Goal: Consume media (video, audio): Consume media (video, audio)

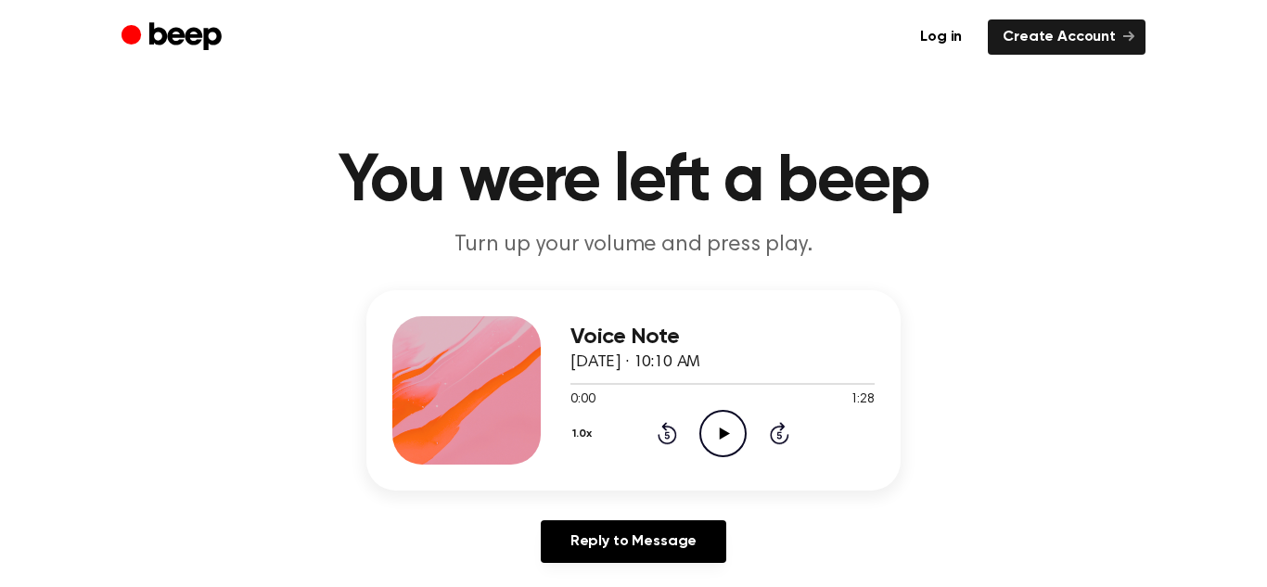
click at [720, 429] on icon at bounding box center [724, 434] width 10 height 12
click at [727, 450] on icon "Pause Audio" at bounding box center [723, 433] width 47 height 47
click at [701, 441] on circle at bounding box center [723, 433] width 45 height 45
click at [677, 383] on div at bounding box center [723, 384] width 304 height 2
drag, startPoint x: 677, startPoint y: 381, endPoint x: 506, endPoint y: 445, distance: 183.2
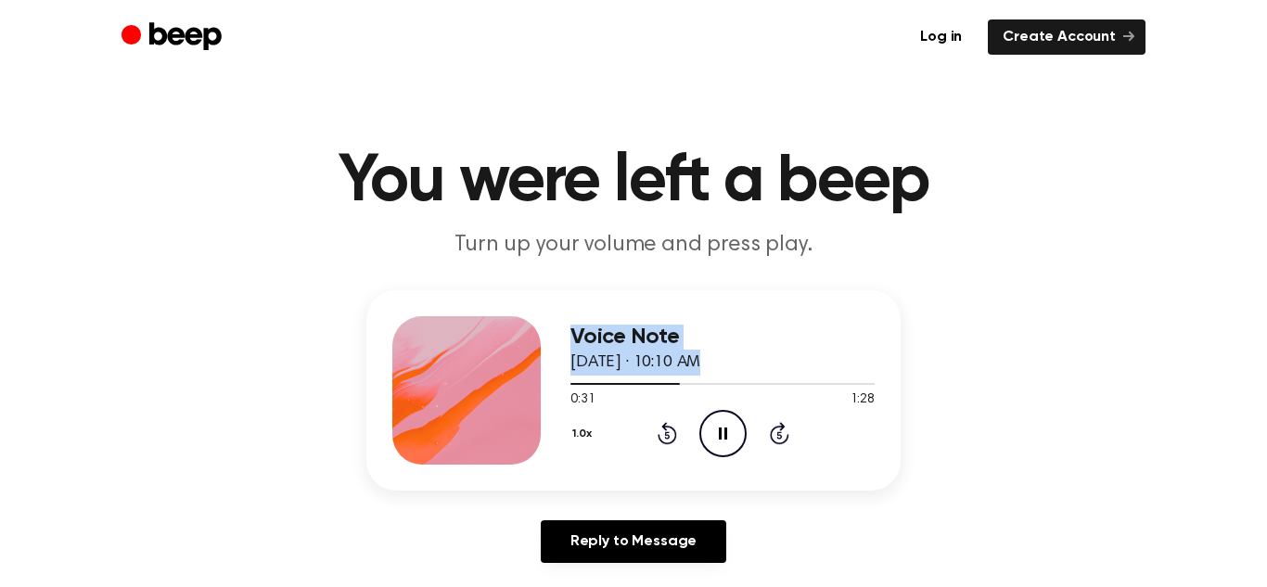
click at [506, 445] on div "Voice Note August 19, 2025 · 10:10 AM 0:31 1:28 Your browser does not support t…" at bounding box center [633, 390] width 534 height 200
click at [581, 383] on div at bounding box center [627, 384] width 113 height 2
click at [726, 434] on icon at bounding box center [724, 434] width 10 height 12
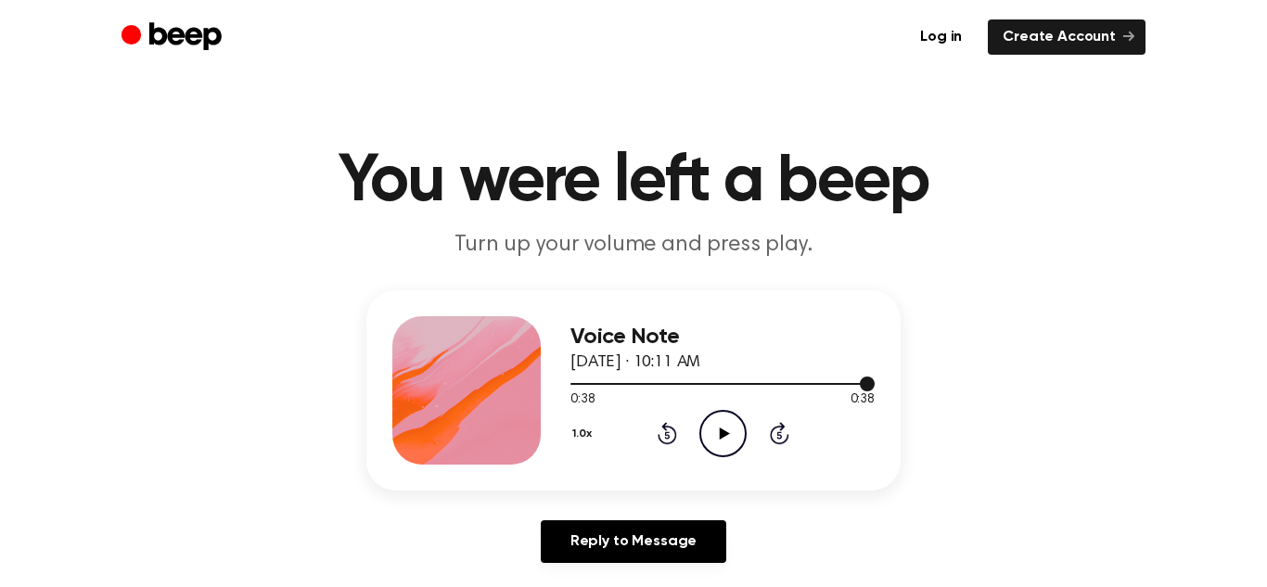
click at [622, 386] on div at bounding box center [723, 383] width 304 height 15
click at [580, 379] on div at bounding box center [723, 383] width 304 height 15
click at [732, 428] on icon "Play Audio" at bounding box center [723, 433] width 47 height 47
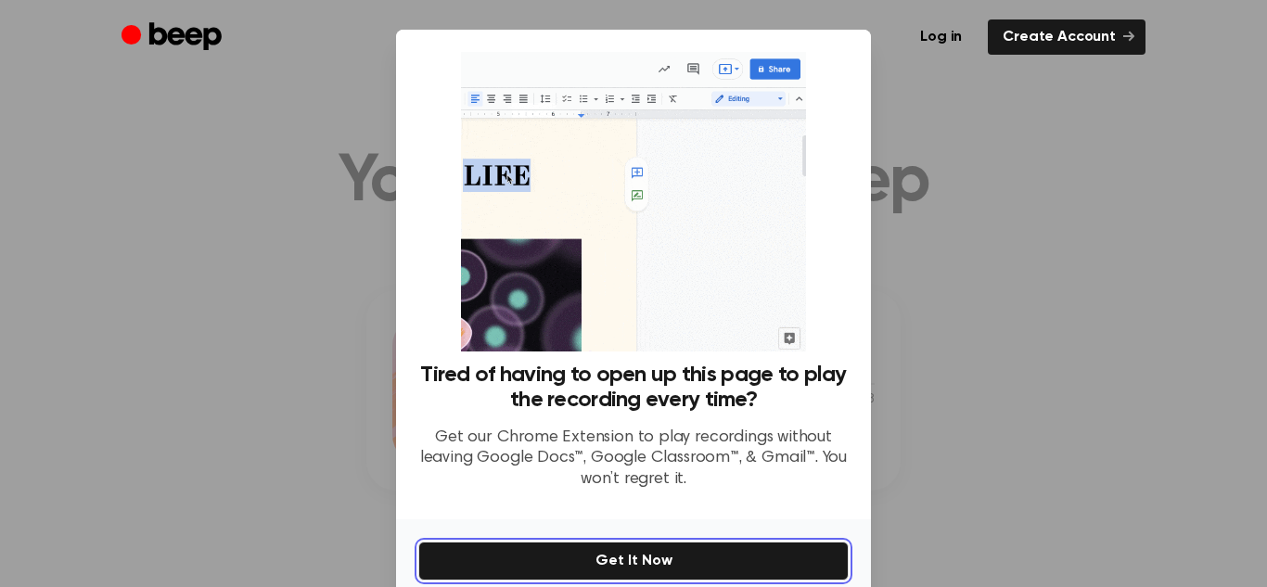
click at [756, 559] on button "Get It Now" at bounding box center [633, 561] width 431 height 39
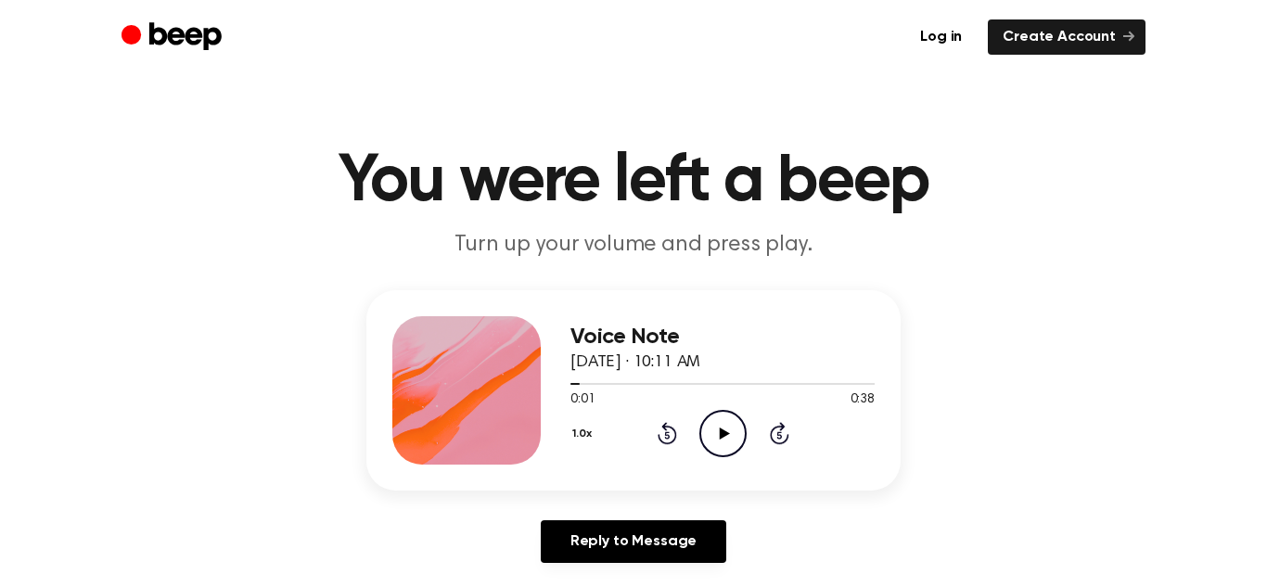
click at [724, 431] on icon at bounding box center [724, 434] width 10 height 12
